Goal: Transaction & Acquisition: Purchase product/service

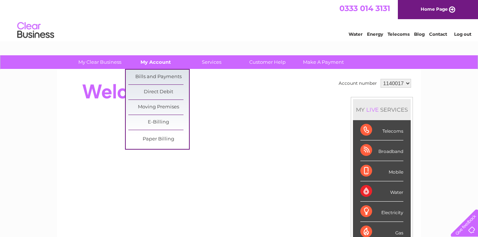
click at [153, 66] on link "My Account" at bounding box center [155, 62] width 61 height 14
click at [154, 74] on link "Bills and Payments" at bounding box center [158, 77] width 61 height 15
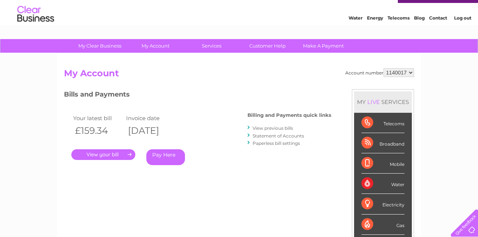
scroll to position [29, 0]
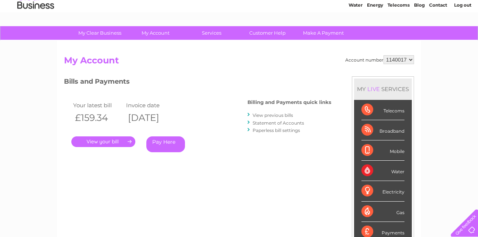
click at [104, 142] on link "." at bounding box center [103, 141] width 64 height 11
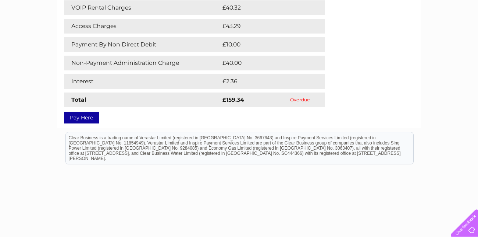
scroll to position [206, 0]
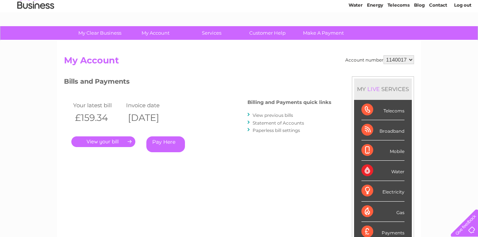
click at [159, 142] on link "Pay Here" at bounding box center [165, 144] width 39 height 16
click at [165, 147] on link "Pay Here" at bounding box center [165, 144] width 39 height 16
click at [295, 122] on link "Statement of Accounts" at bounding box center [279, 123] width 52 height 6
click at [258, 125] on link "Statement of Accounts" at bounding box center [279, 123] width 52 height 6
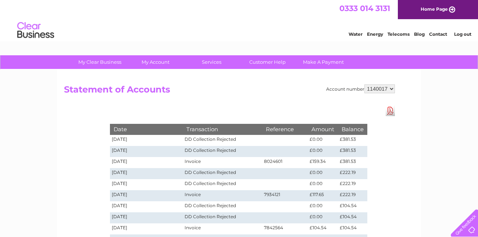
click at [234, 82] on div "Account number 1140017 Statement of Accounts Download Pdf Date Transaction Refe…" at bounding box center [239, 222] width 364 height 305
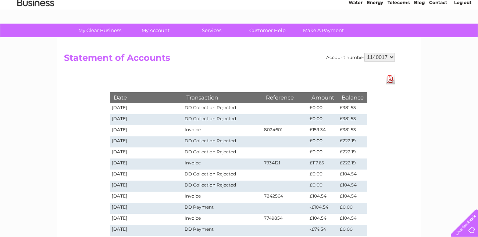
scroll to position [44, 0]
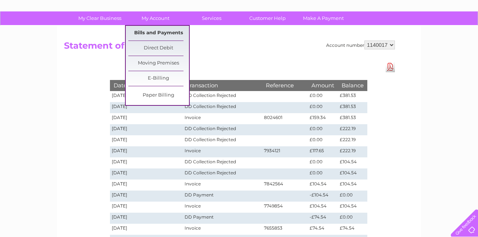
click at [157, 34] on link "Bills and Payments" at bounding box center [158, 33] width 61 height 15
click at [155, 34] on link "Bills and Payments" at bounding box center [158, 33] width 61 height 15
click at [128, 26] on link "Bills and Payments" at bounding box center [158, 33] width 61 height 15
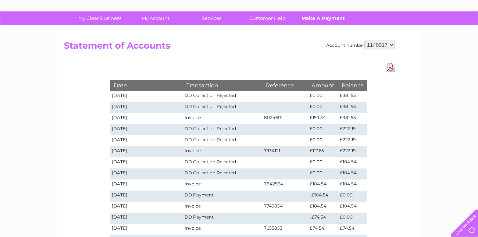
click at [320, 18] on link "Make A Payment" at bounding box center [323, 18] width 61 height 14
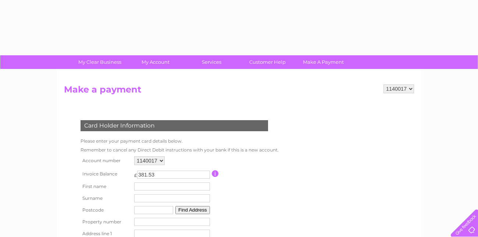
click at [263, 179] on td at bounding box center [244, 174] width 65 height 14
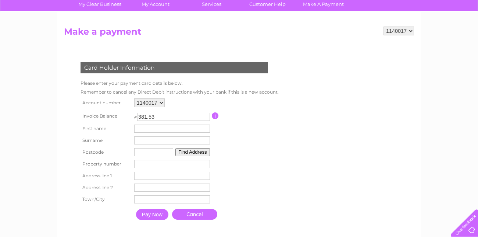
scroll to position [88, 0]
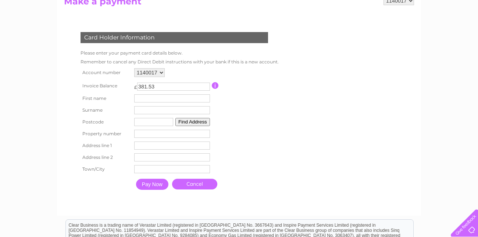
click at [143, 96] on input "text" at bounding box center [172, 98] width 76 height 8
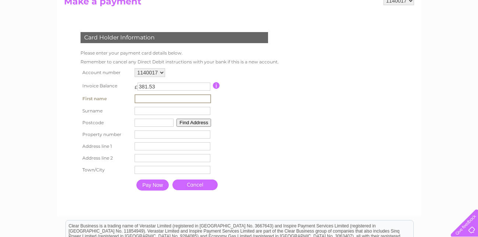
type input "olwyn"
type input "moat"
type input "DH7 9df"
type input "Known for their consistent performance, superior quality, and reliability,"
type input "rear of front street"
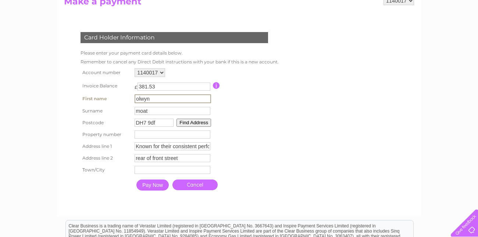
type input "Durham"
click at [153, 183] on input "Pay Now" at bounding box center [153, 184] width 32 height 11
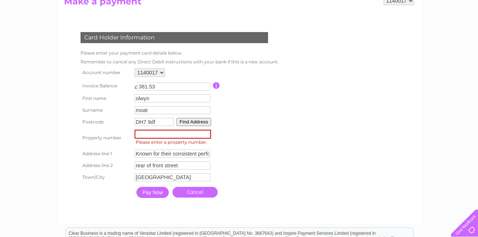
click at [157, 133] on input "number" at bounding box center [173, 134] width 77 height 9
click at [157, 121] on input "DH7 9df" at bounding box center [154, 122] width 39 height 8
type input "DH7 9UU"
click at [169, 133] on input "number" at bounding box center [173, 134] width 77 height 9
type input "43"
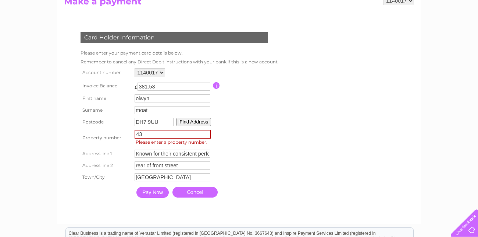
click at [248, 114] on table "Account number 1140017 Invoice Balance £ 381.53 First name olwyn Surname 43" at bounding box center [179, 133] width 201 height 135
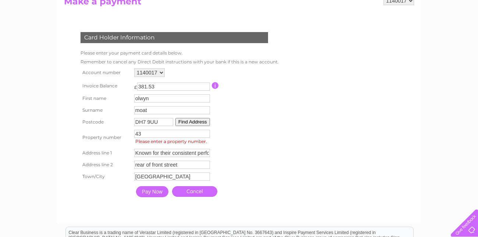
click at [199, 120] on button "Find Address" at bounding box center [193, 122] width 35 height 8
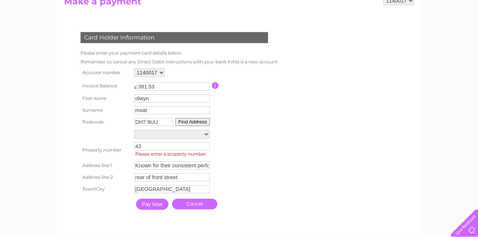
click at [193, 166] on input "Known for their consistent performance, superior quality, and reliability," at bounding box center [172, 165] width 76 height 8
drag, startPoint x: 207, startPoint y: 165, endPoint x: 138, endPoint y: 164, distance: 69.6
click at [138, 164] on input "Known for their consistent performance, superior quality, and reliability," at bounding box center [173, 165] width 77 height 9
drag, startPoint x: 206, startPoint y: 166, endPoint x: 137, endPoint y: 163, distance: 69.6
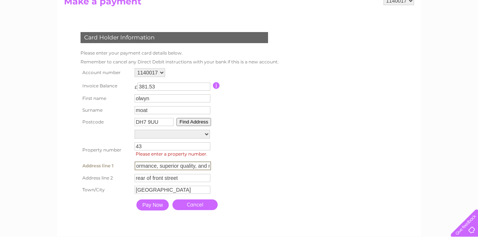
click at [137, 163] on input "ormance, superior quality, and reliability," at bounding box center [173, 165] width 77 height 9
drag, startPoint x: 169, startPoint y: 164, endPoint x: 131, endPoint y: 163, distance: 37.2
click at [131, 163] on tr "Address line 1 reliability, Address Line One" at bounding box center [179, 165] width 201 height 13
type input "reliability,"
click at [275, 171] on table "Account number 1140017 Invoice Balance £ 381.53 First name olwyn Surname 43" at bounding box center [179, 140] width 201 height 148
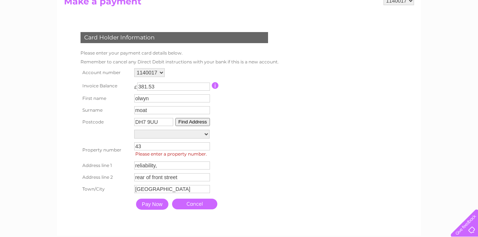
click at [185, 121] on button "Find Address" at bounding box center [193, 122] width 35 height 8
click at [207, 133] on select "Rear Of 31, Quebec Street Rear Of 34, Quebec Street Shelter 14M From 32A, Quebe…" at bounding box center [171, 134] width 75 height 9
select select "43,Quebec Street,,Durham"
click at [134, 130] on select "Rear Of 31, Quebec Street Rear Of 34, Quebec Street Shelter 14M From 32A, Quebe…" at bounding box center [171, 135] width 75 height 10
type input "Quebec Street"
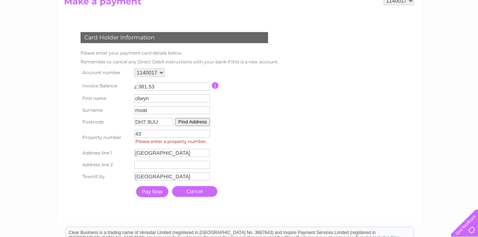
click at [155, 191] on input "Pay Now" at bounding box center [152, 191] width 32 height 11
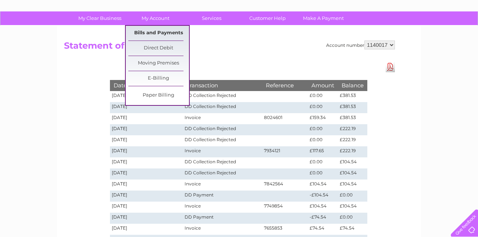
click at [161, 29] on link "Bills and Payments" at bounding box center [158, 33] width 61 height 15
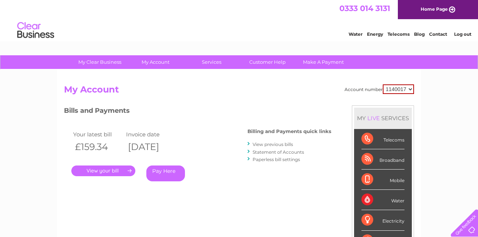
click at [161, 171] on link "Pay Here" at bounding box center [165, 173] width 39 height 16
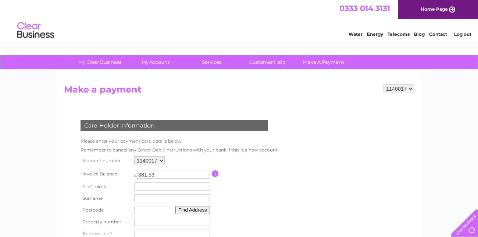
click at [242, 198] on table "Account number 1140017 Invoice Balance £ 381.53 First name Surname Postcode" at bounding box center [178, 217] width 199 height 127
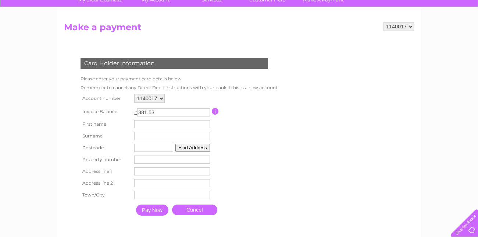
scroll to position [88, 0]
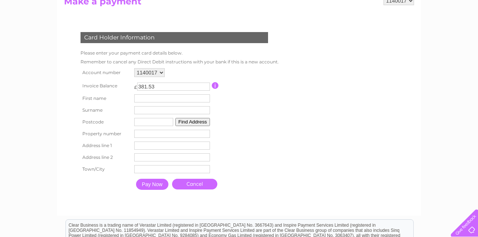
click at [141, 100] on input "text" at bounding box center [172, 98] width 76 height 8
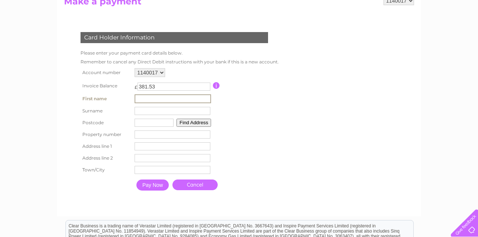
type input "olwyn"
type input "moat"
type input "DH79UU"
type input "43"
type input "43 Quebec Street"
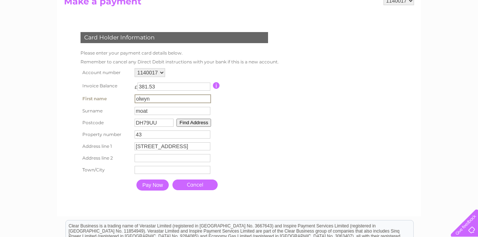
type input "langley park"
type input "Durham"
click at [153, 183] on input "Pay Now" at bounding box center [153, 184] width 32 height 11
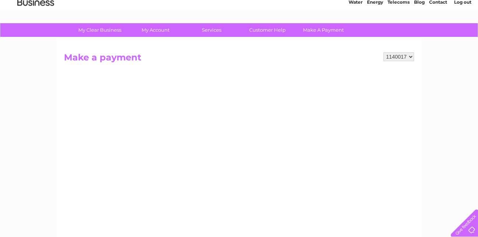
scroll to position [31, 0]
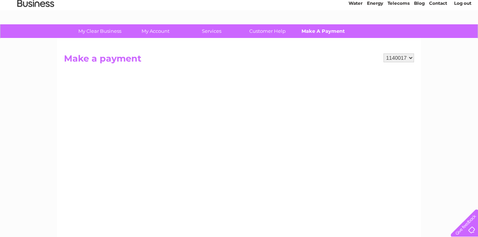
click at [323, 29] on link "Make A Payment" at bounding box center [323, 31] width 61 height 14
